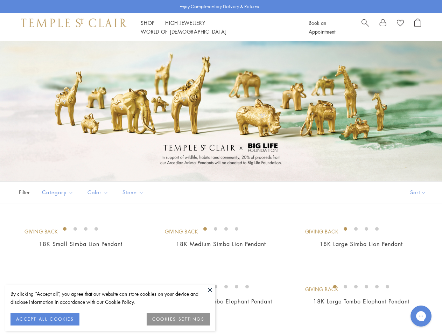
click at [221, 168] on div at bounding box center [221, 111] width 442 height 140
click at [210, 290] on button at bounding box center [210, 289] width 10 height 10
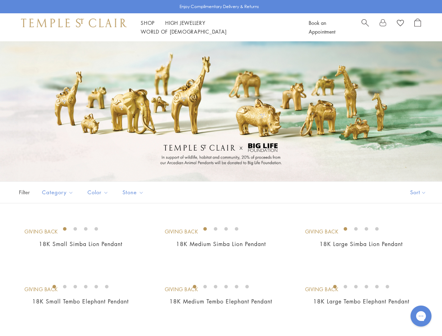
click at [0, 0] on img at bounding box center [0, 0] width 0 height 0
click at [148, 26] on link "Shop Shop" at bounding box center [148, 22] width 14 height 7
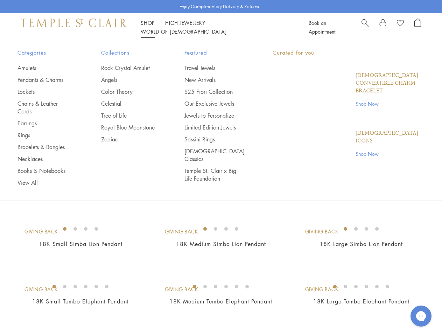
click at [226, 28] on link "World of [GEOGRAPHIC_DATA][DEMOGRAPHIC_DATA]" at bounding box center [184, 31] width 86 height 7
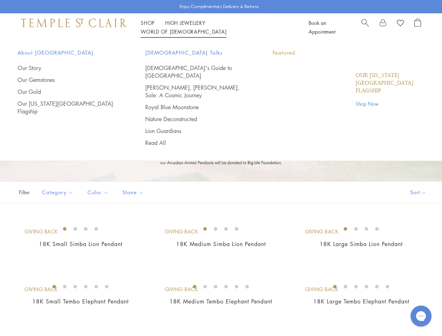
click at [221, 189] on div "Filter Sort Category Pendants Color Gold Stone" at bounding box center [221, 192] width 442 height 22
click at [417, 192] on button "Sort" at bounding box center [418, 192] width 48 height 21
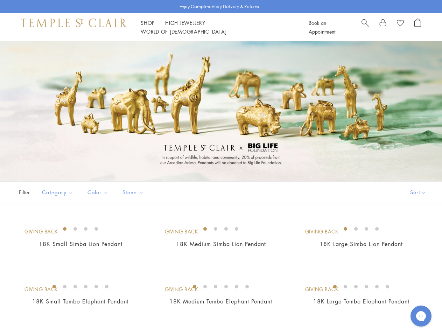
click at [57, 192] on span "Category" at bounding box center [58, 192] width 40 height 9
click at [98, 192] on span "Color" at bounding box center [99, 192] width 30 height 9
